Goal: Obtain resource: Download file/media

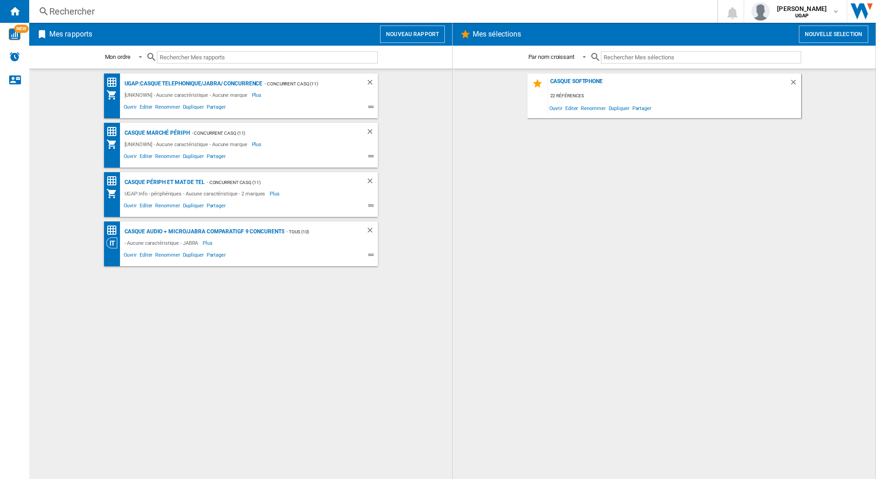
click at [212, 101] on div "Ouvrir Editer Renommer Dupliquer Partager" at bounding box center [232, 106] width 253 height 13
click at [197, 81] on div "UGAP:Casque telephonique/JABRA/ concurrence" at bounding box center [192, 83] width 140 height 11
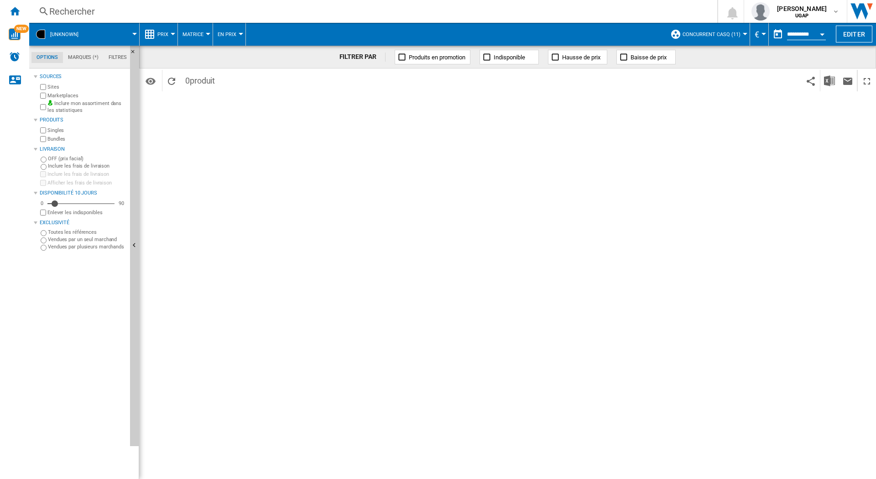
click at [204, 158] on div "FILTRER PAR Produits en promotion Indisponible Hausse de prix Baisse de prix Id…" at bounding box center [507, 262] width 737 height 433
click at [13, 9] on ng-md-icon "Accueil" at bounding box center [14, 10] width 11 height 11
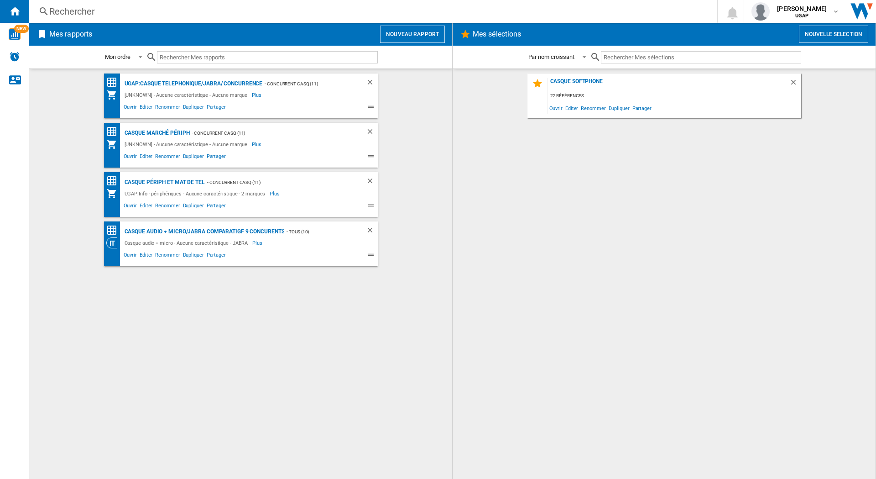
click at [405, 35] on button "Nouveau rapport" at bounding box center [412, 34] width 65 height 17
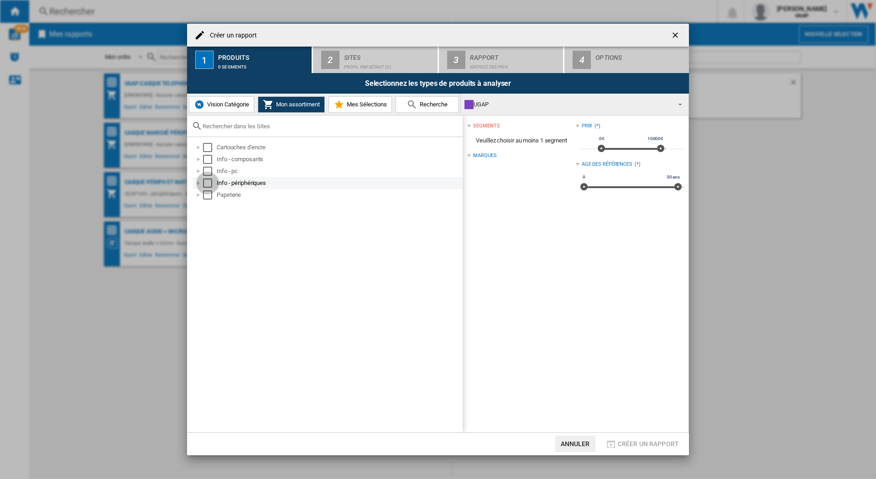
click at [208, 183] on div "Select" at bounding box center [207, 182] width 9 height 9
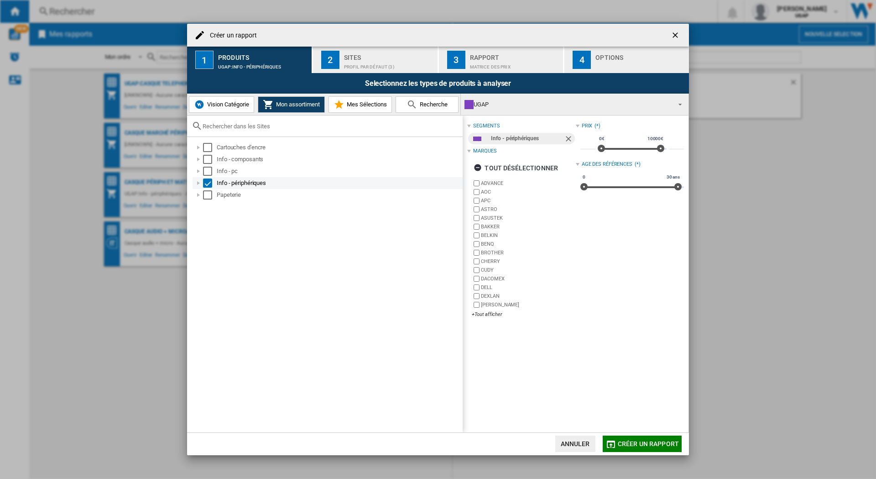
click at [209, 184] on div "Select" at bounding box center [207, 182] width 9 height 9
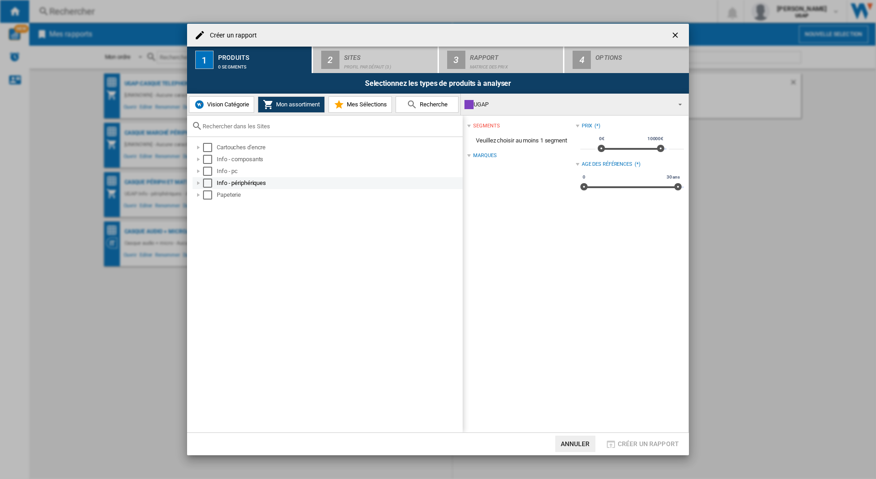
click at [200, 182] on div at bounding box center [198, 182] width 9 height 9
click at [210, 196] on div at bounding box center [208, 194] width 9 height 9
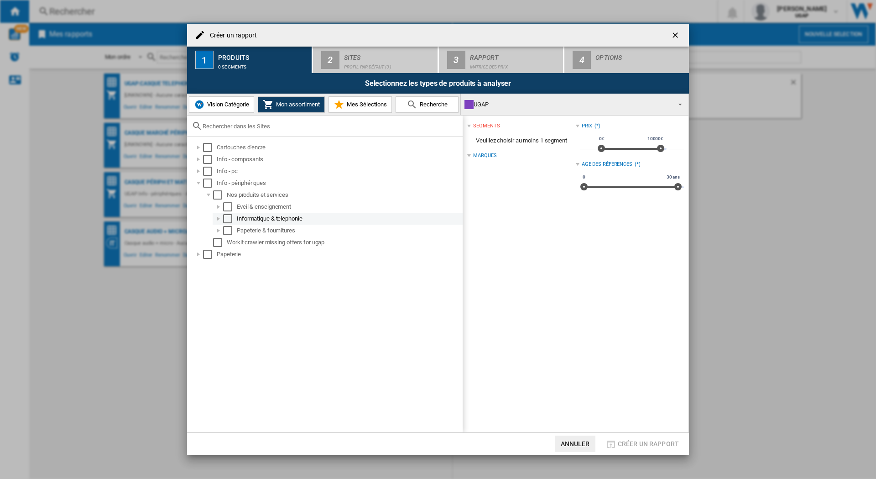
click at [219, 220] on div at bounding box center [218, 218] width 9 height 9
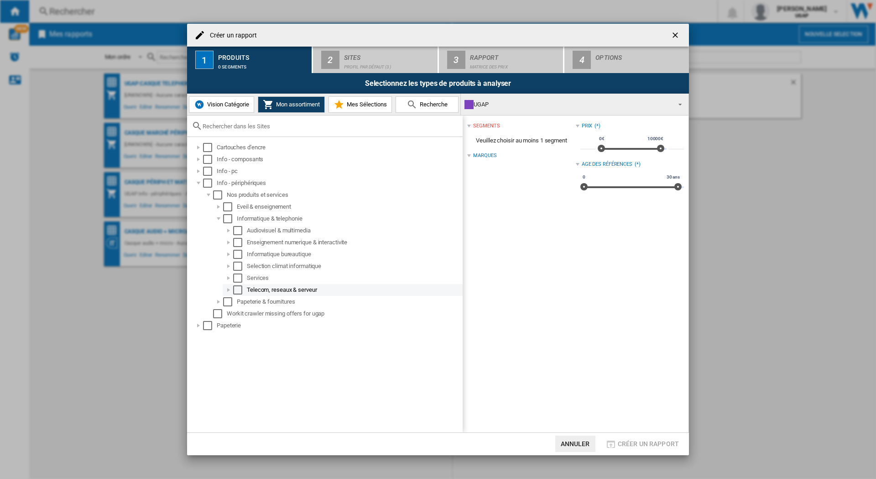
click at [230, 287] on div at bounding box center [228, 289] width 9 height 9
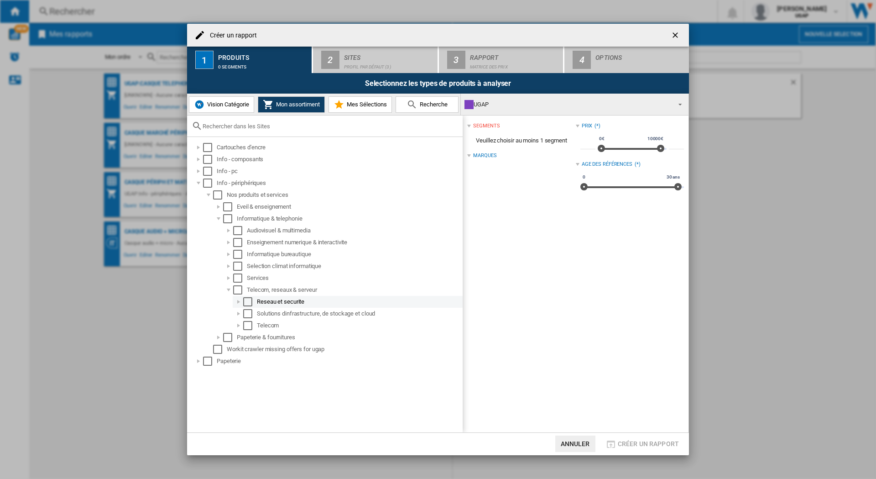
click at [241, 300] on div at bounding box center [238, 301] width 9 height 9
click at [241, 313] on div at bounding box center [238, 313] width 9 height 9
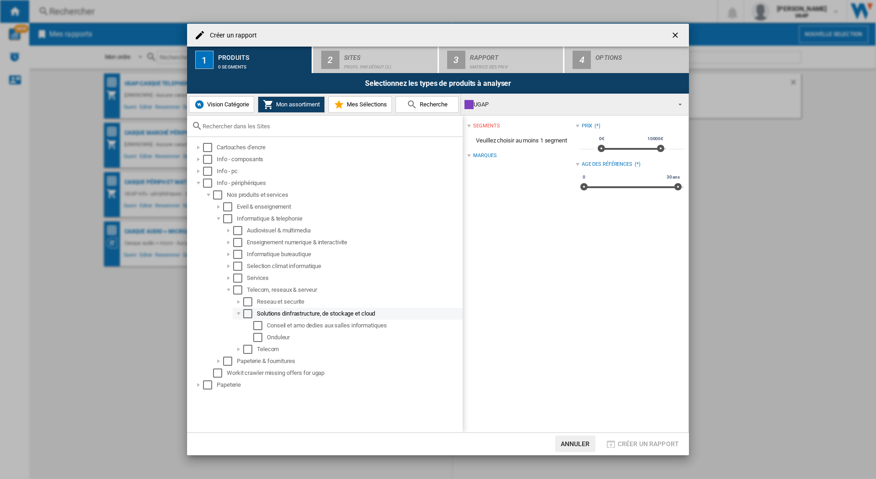
click at [241, 313] on div at bounding box center [238, 313] width 9 height 9
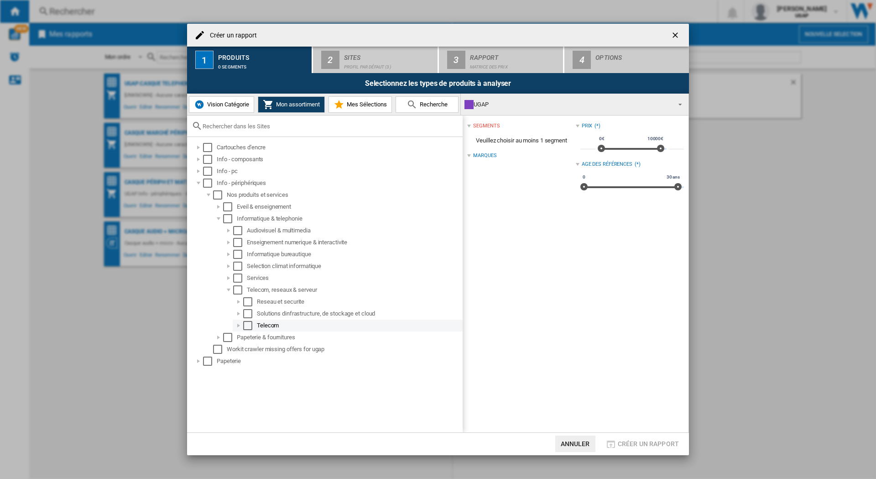
click at [241, 323] on div at bounding box center [238, 325] width 9 height 9
click at [250, 337] on div at bounding box center [248, 337] width 9 height 9
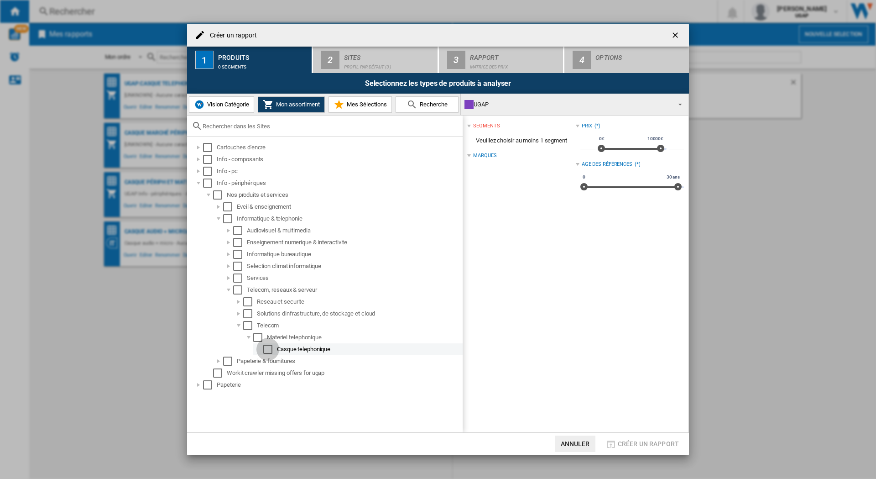
click at [271, 348] on div "Select" at bounding box center [267, 348] width 9 height 9
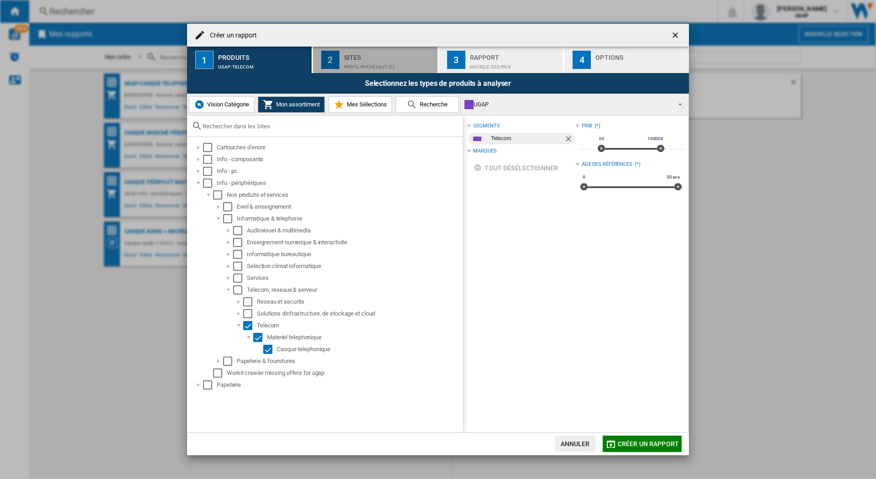
click at [351, 63] on div "Profil par défaut (3)" at bounding box center [389, 65] width 90 height 10
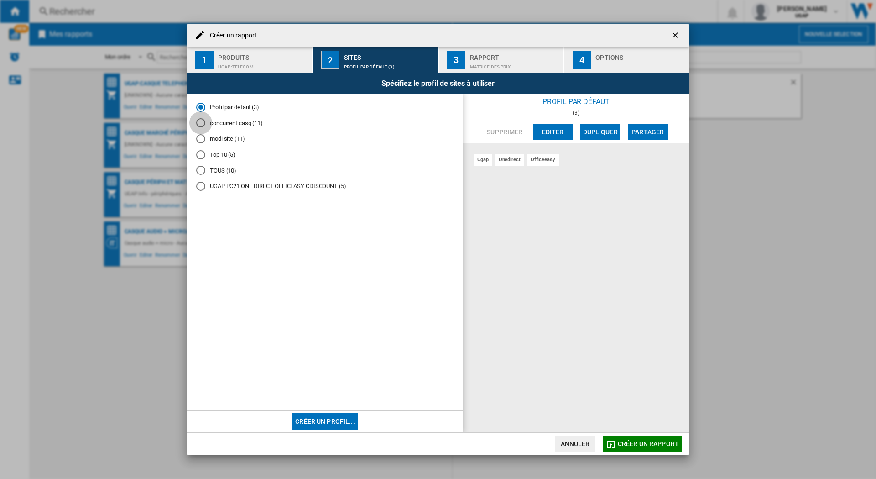
click at [198, 120] on div "concurrent casq (11)" at bounding box center [200, 122] width 9 height 9
click at [493, 61] on div "Matrice des prix" at bounding box center [515, 65] width 90 height 10
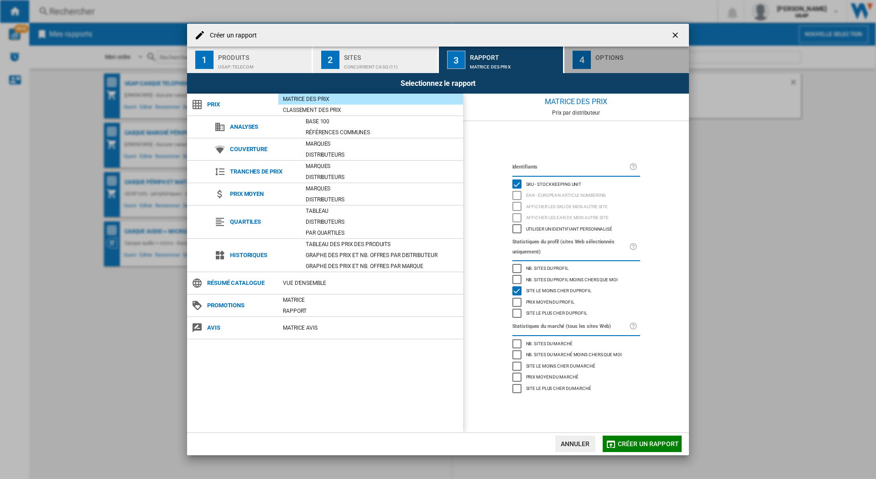
click at [617, 59] on div "Options" at bounding box center [640, 59] width 90 height 19
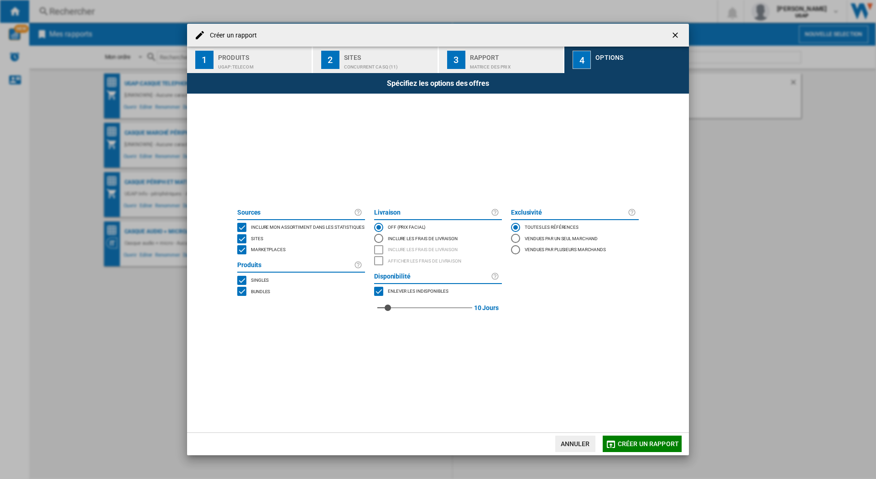
click at [629, 445] on span "Créer un rapport" at bounding box center [648, 443] width 61 height 7
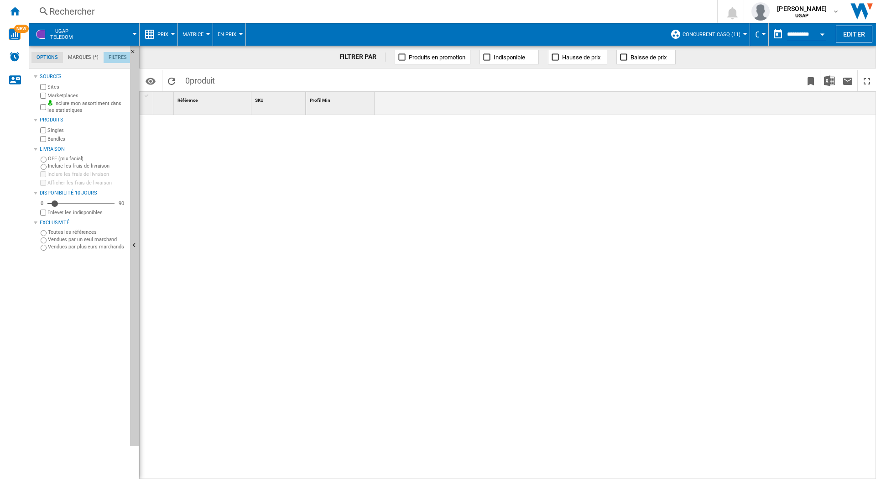
click at [117, 57] on md-tab-item "Filtres" at bounding box center [118, 57] width 28 height 11
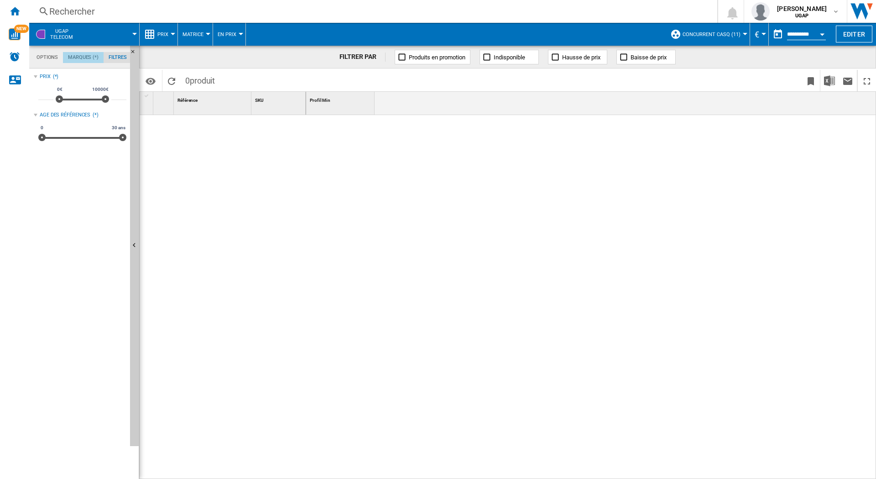
click at [82, 53] on md-tab-item "Marques (*)" at bounding box center [83, 57] width 41 height 11
click at [53, 58] on md-tab-item "Options" at bounding box center [46, 57] width 31 height 11
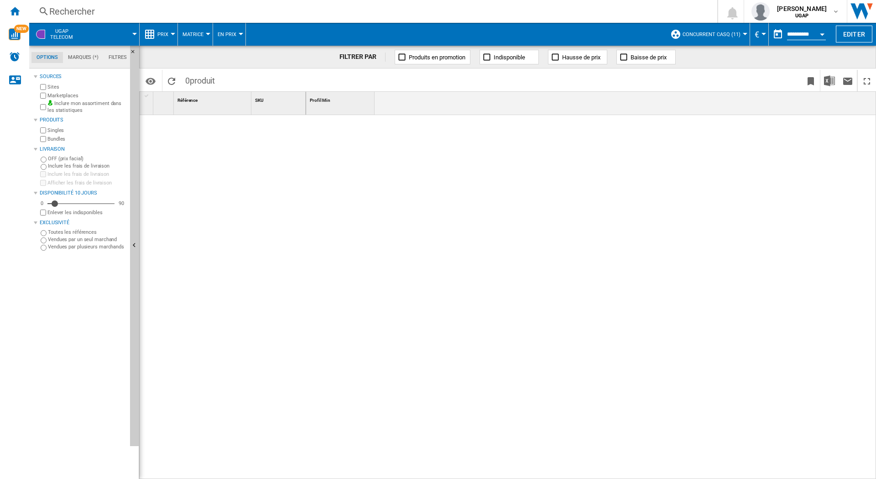
scroll to position [11, 0]
click at [13, 36] on img "WiseCard" at bounding box center [15, 34] width 12 height 12
click at [114, 56] on md-tab-item "Filtres" at bounding box center [118, 57] width 28 height 11
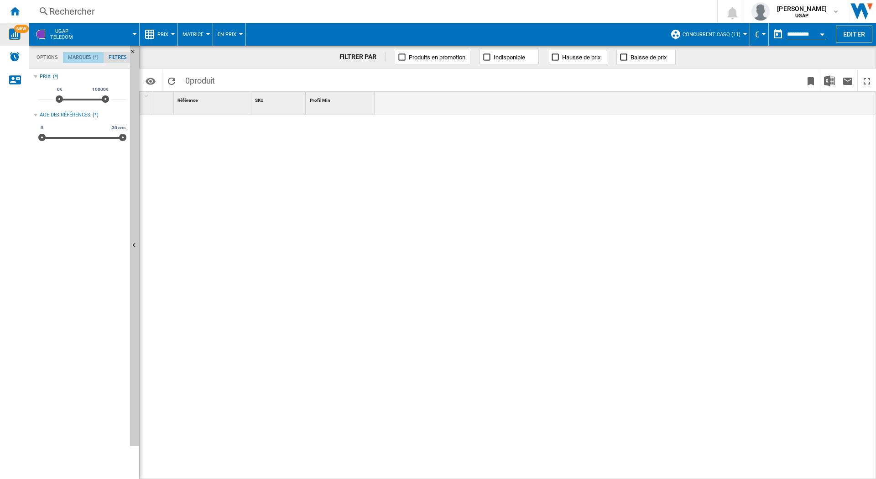
click at [80, 59] on md-tab-item "Marques (*)" at bounding box center [83, 57] width 41 height 11
click at [15, 8] on ng-md-icon "Accueil" at bounding box center [14, 10] width 11 height 11
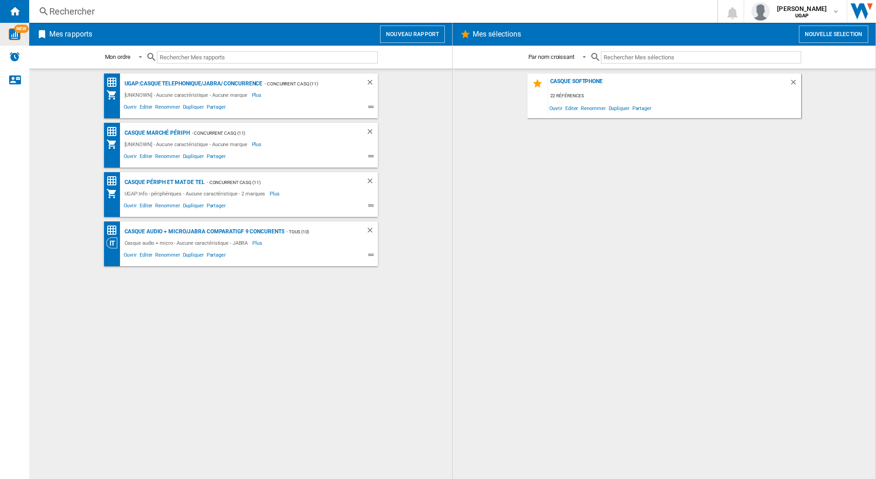
click at [411, 36] on button "Nouveau rapport" at bounding box center [412, 34] width 65 height 17
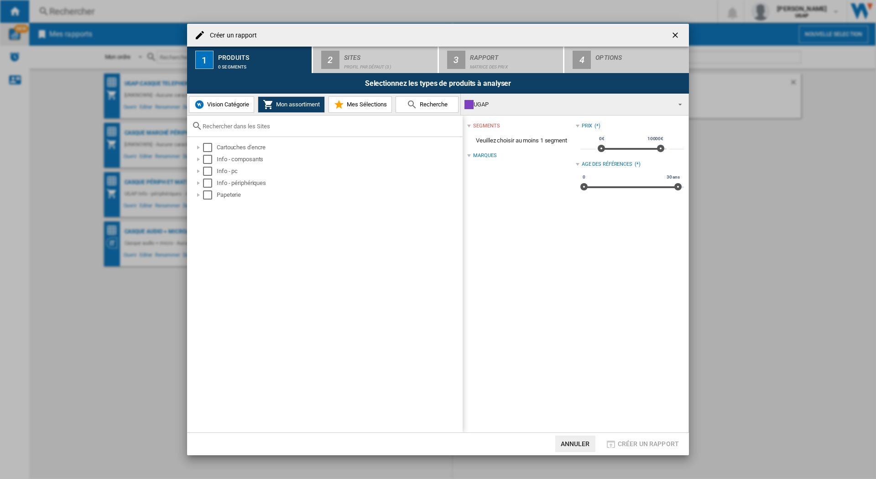
click at [237, 104] on span "Vision Catégorie" at bounding box center [227, 104] width 44 height 7
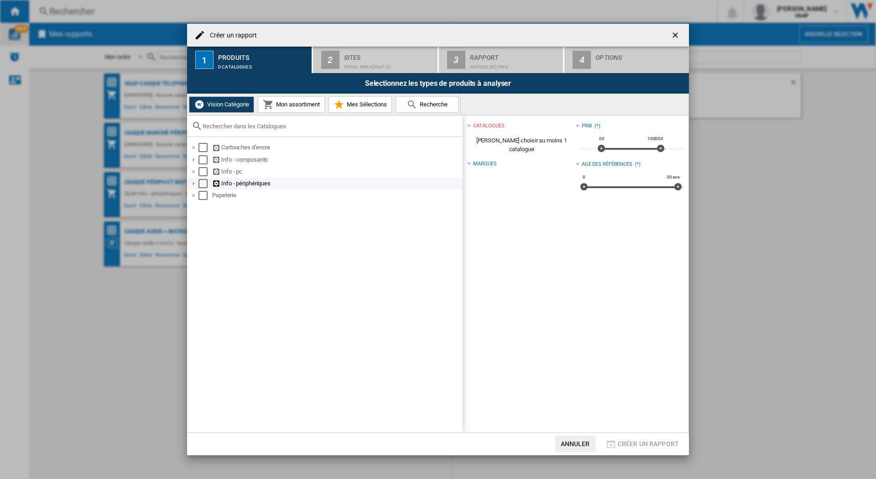
click at [196, 182] on div at bounding box center [193, 183] width 9 height 9
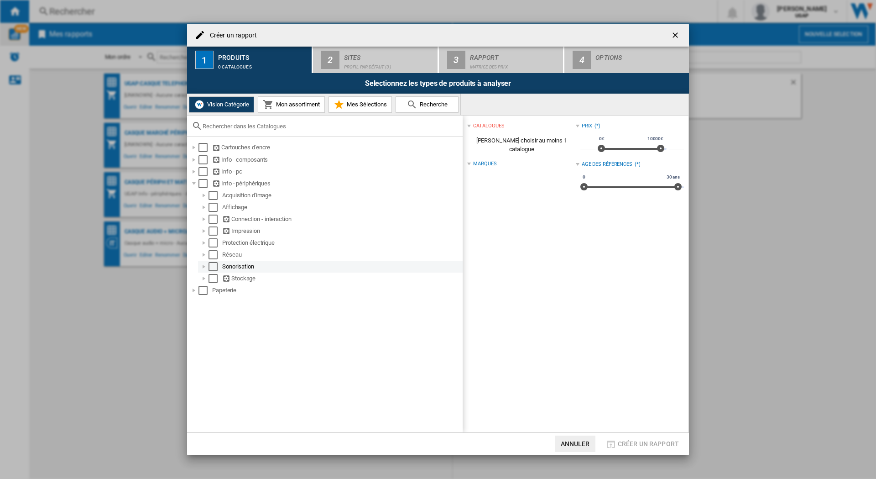
click at [204, 266] on div at bounding box center [203, 266] width 9 height 9
click at [224, 275] on div "Select" at bounding box center [223, 278] width 9 height 9
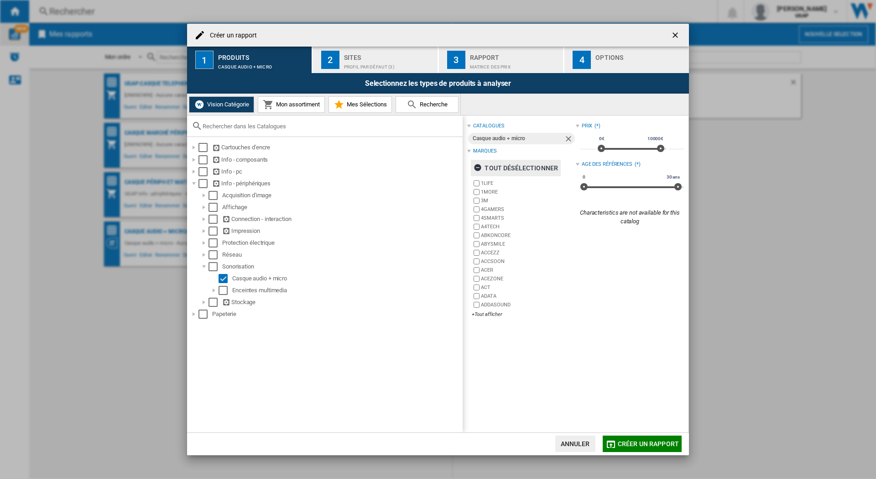
click at [480, 167] on ng-md-icon "button" at bounding box center [479, 168] width 11 height 11
click at [474, 313] on div "+Tout afficher" at bounding box center [524, 314] width 104 height 7
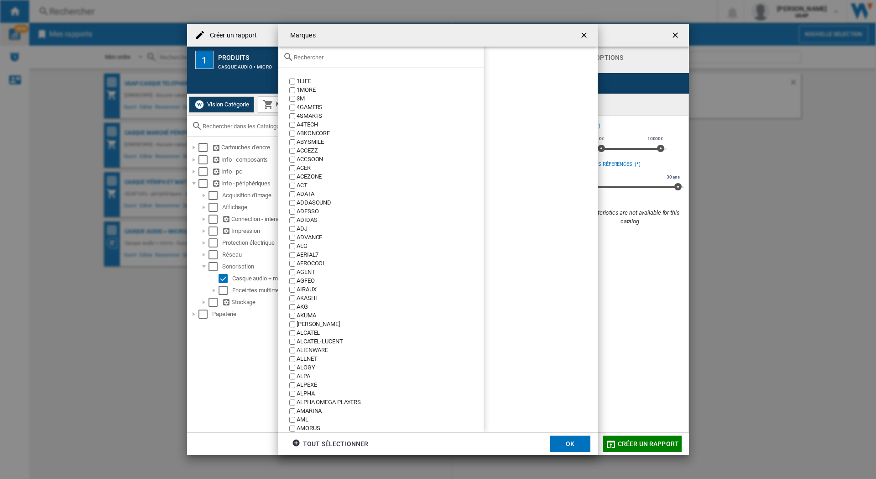
click at [324, 56] on input "text" at bounding box center [386, 57] width 185 height 7
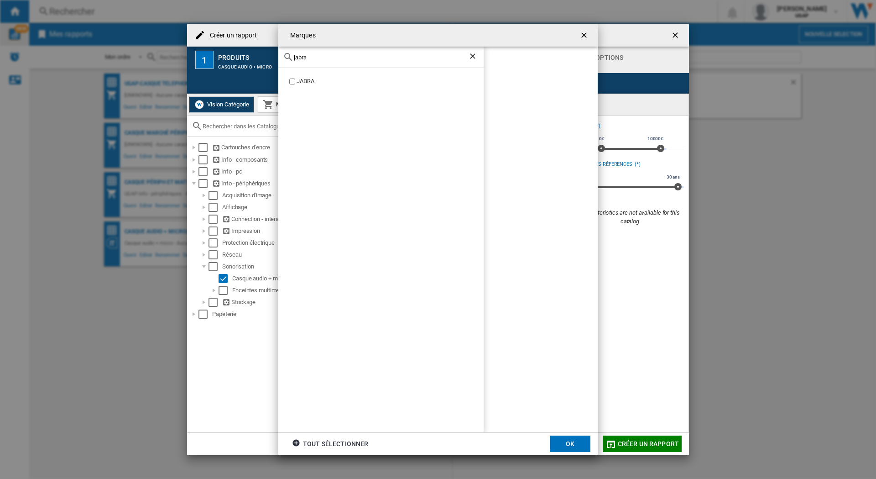
type input "jabra"
click at [576, 443] on button "OK" at bounding box center [570, 443] width 40 height 16
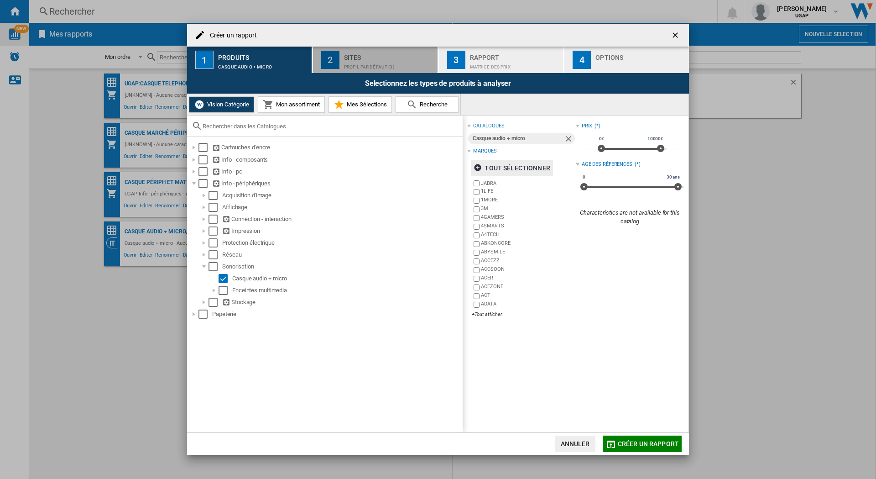
click at [385, 60] on div "Profil par défaut (3)" at bounding box center [389, 65] width 90 height 10
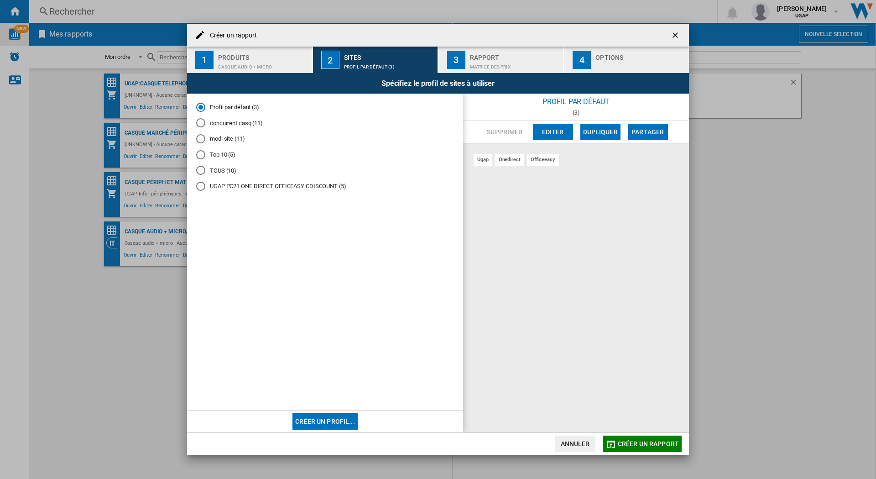
click at [202, 123] on div "concurrent casq (11)" at bounding box center [200, 122] width 9 height 9
click at [475, 52] on div "Rapport" at bounding box center [515, 55] width 90 height 10
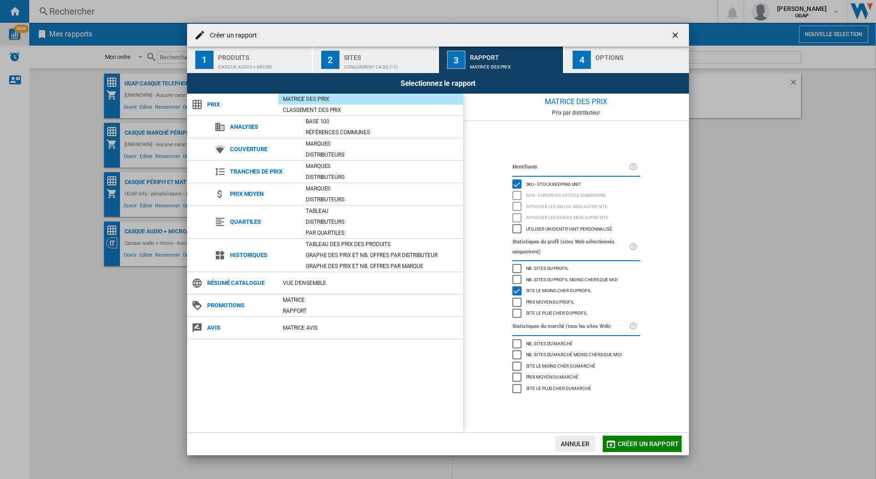
click at [639, 440] on span "Créer un rapport" at bounding box center [648, 443] width 61 height 7
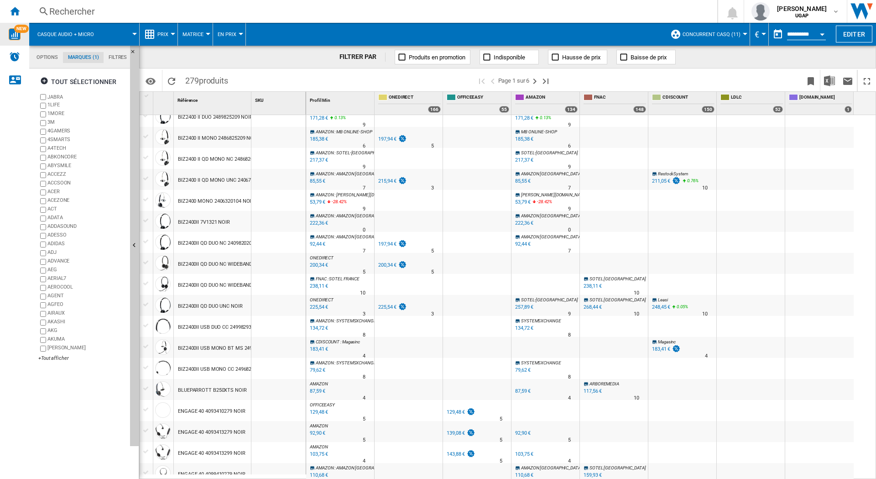
scroll to position [104, 0]
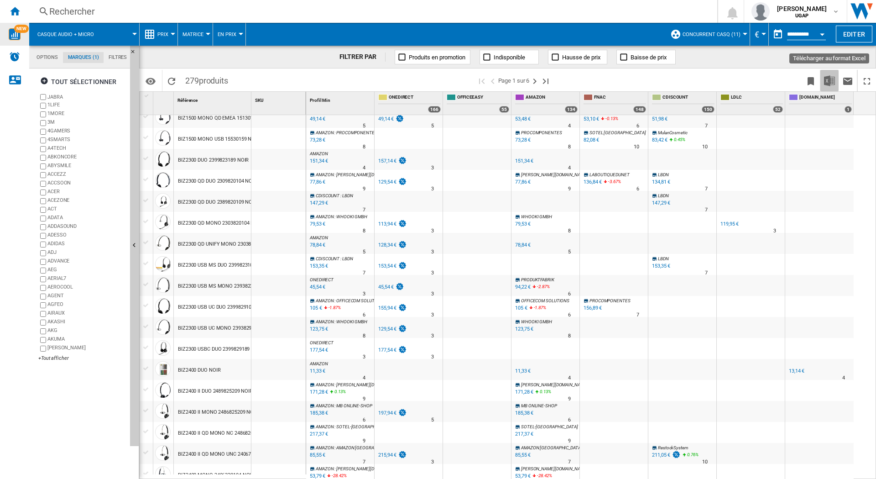
click at [829, 81] on img "Télécharger au format Excel" at bounding box center [829, 80] width 11 height 11
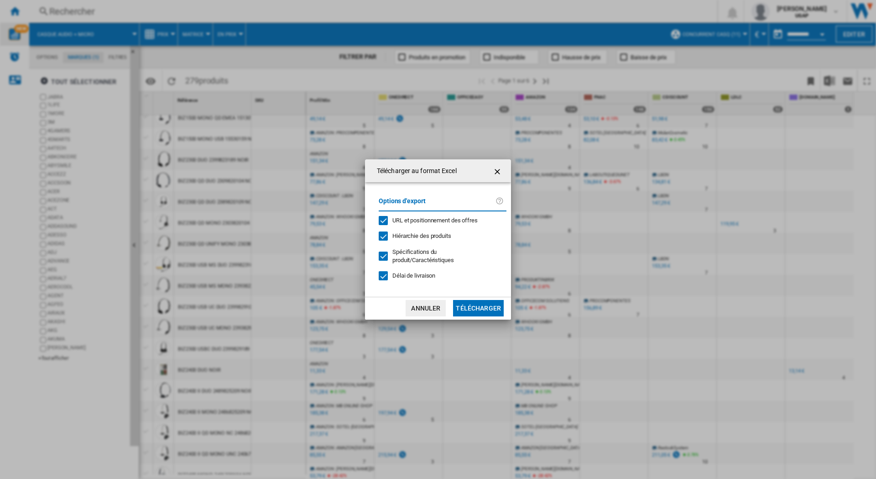
click at [478, 308] on button "Télécharger" at bounding box center [478, 308] width 51 height 16
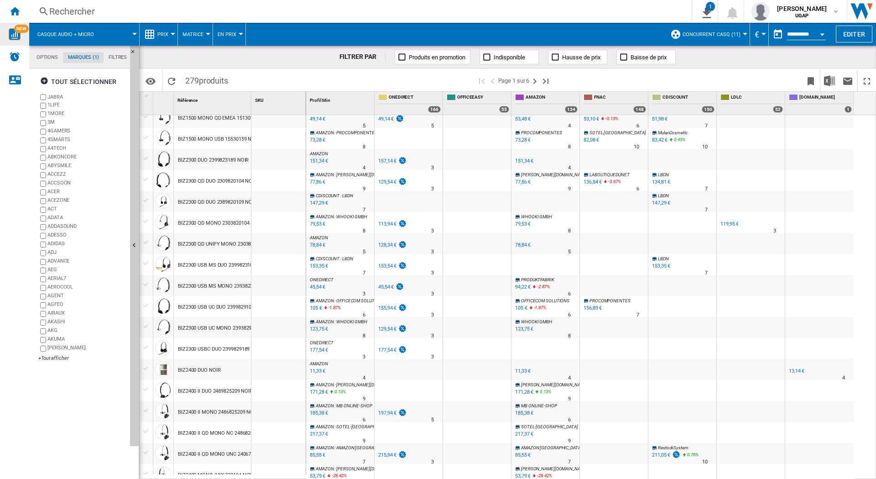
scroll to position [0, 0]
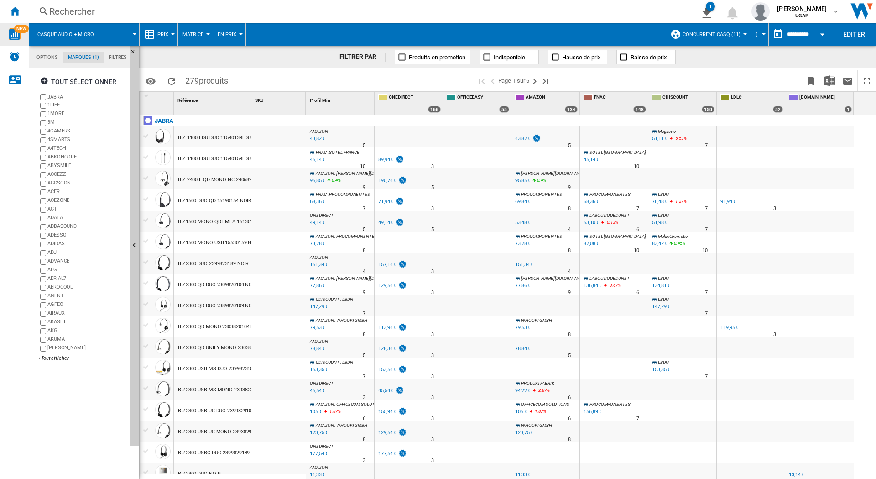
click at [319, 139] on div "43,82 €" at bounding box center [316, 138] width 17 height 9
